Goal: Navigation & Orientation: Understand site structure

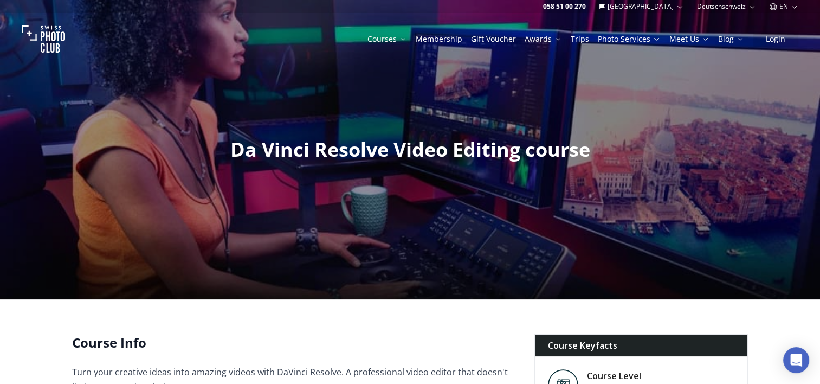
click at [505, 41] on link "Gift Voucher" at bounding box center [493, 39] width 45 height 11
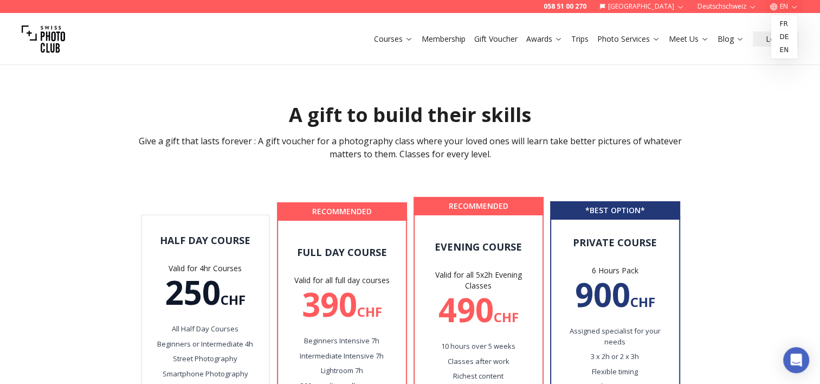
click at [784, 7] on button "EN" at bounding box center [783, 6] width 37 height 13
click at [781, 40] on link "de" at bounding box center [783, 36] width 22 height 13
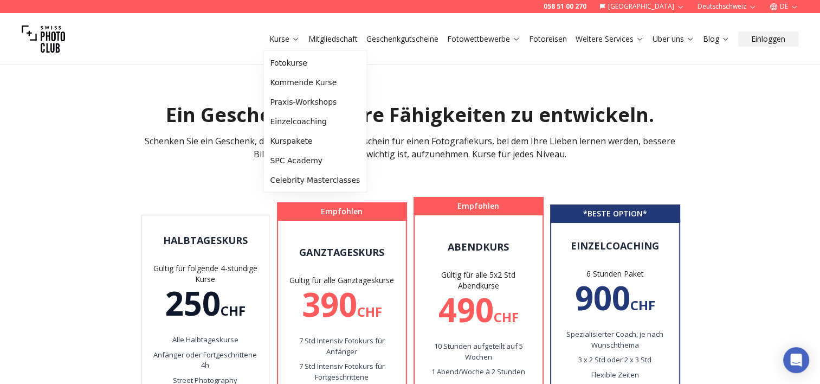
click at [274, 43] on link "Kurse" at bounding box center [284, 39] width 30 height 11
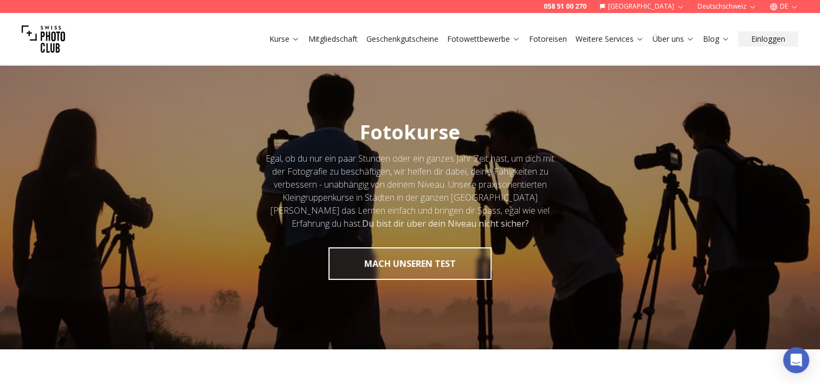
click at [340, 39] on link "Mitgliedschaft" at bounding box center [332, 39] width 49 height 11
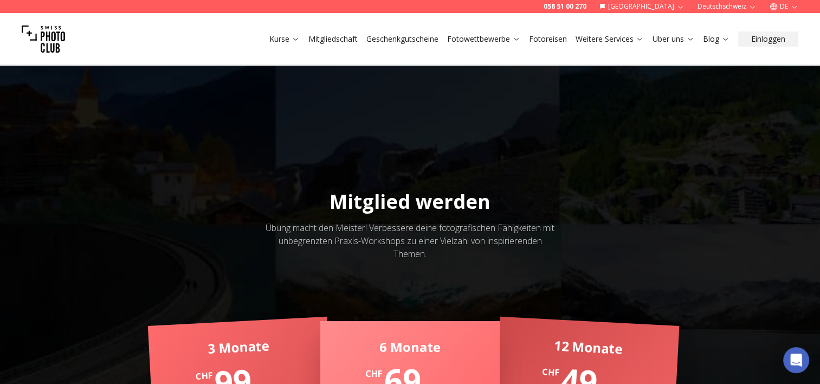
click at [385, 41] on link "Geschenkgutscheine" at bounding box center [402, 39] width 72 height 11
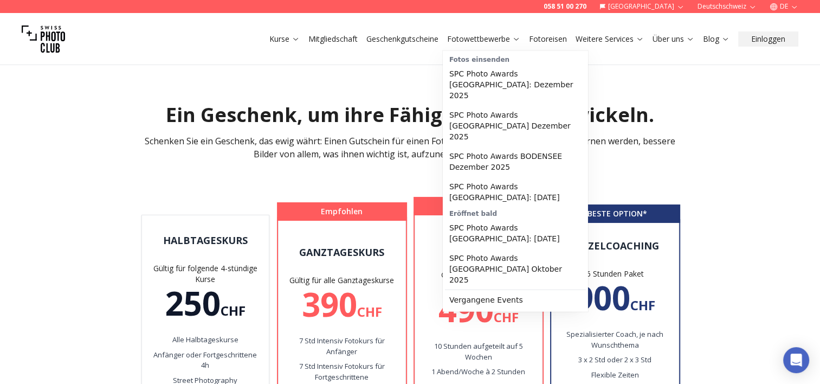
click at [480, 40] on link "Fotowettbewerbe" at bounding box center [483, 39] width 73 height 11
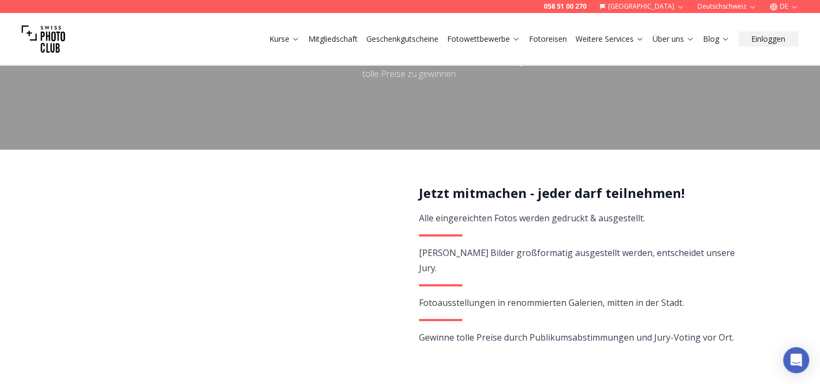
scroll to position [163, 0]
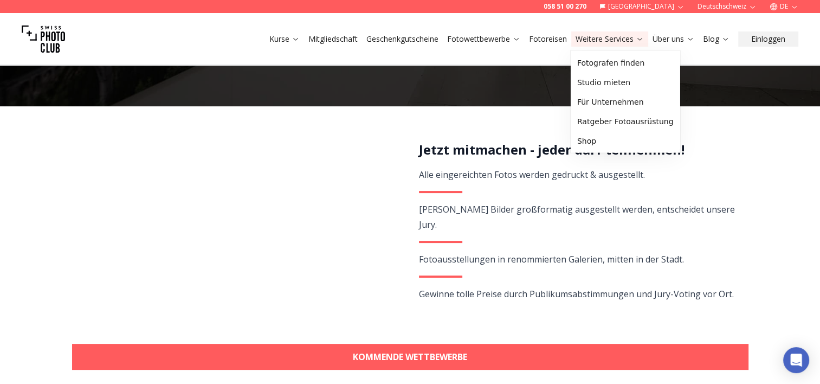
click at [635, 43] on link "Weitere Services" at bounding box center [609, 39] width 68 height 11
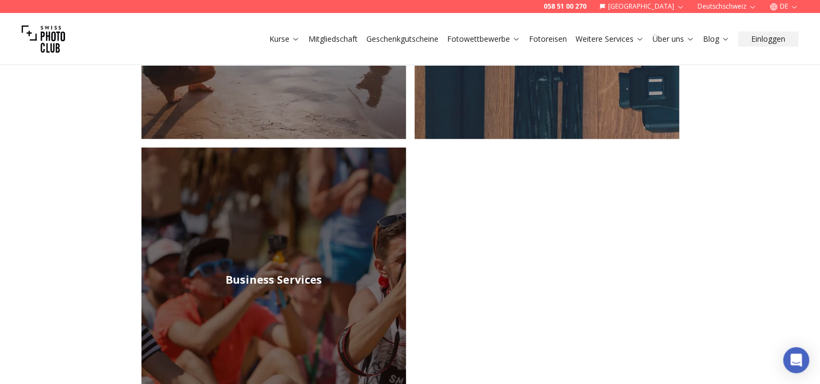
scroll to position [433, 0]
